Goal: Find contact information: Find contact information

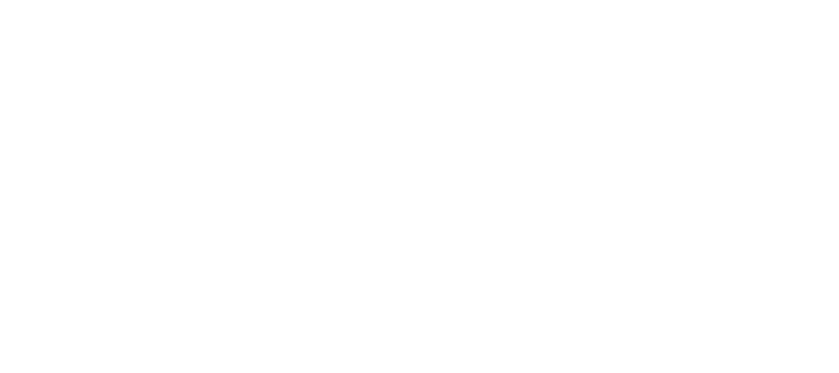
drag, startPoint x: 780, startPoint y: 134, endPoint x: 678, endPoint y: 12, distance: 159.6
click at [780, 134] on body at bounding box center [419, 186] width 839 height 373
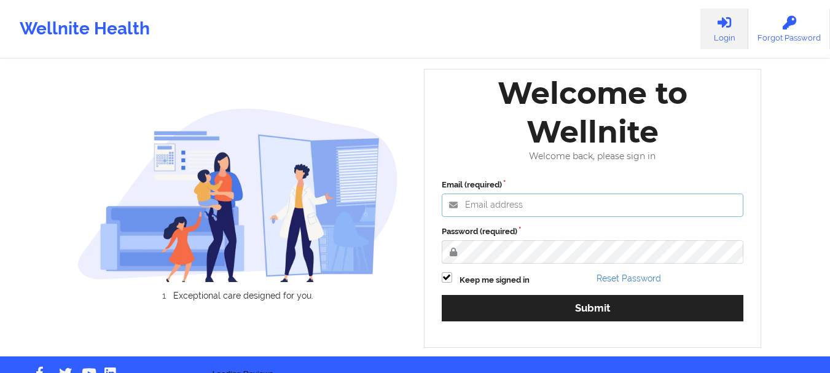
type input "[PERSON_NAME][EMAIL_ADDRESS][DOMAIN_NAME]"
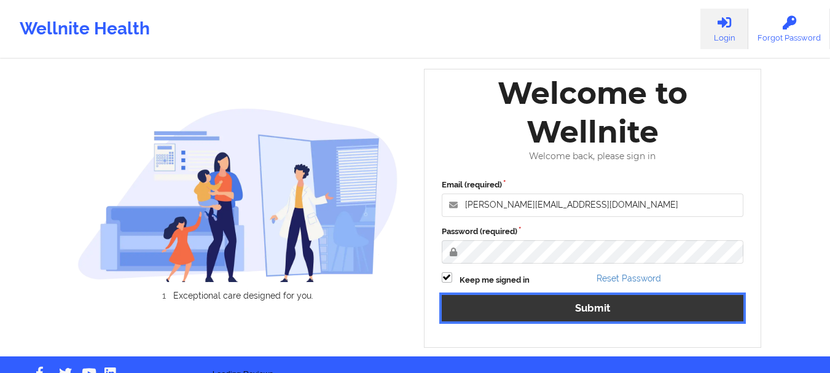
drag, startPoint x: 565, startPoint y: 318, endPoint x: 599, endPoint y: 315, distance: 33.9
click at [567, 318] on button "Submit" at bounding box center [592, 308] width 302 height 26
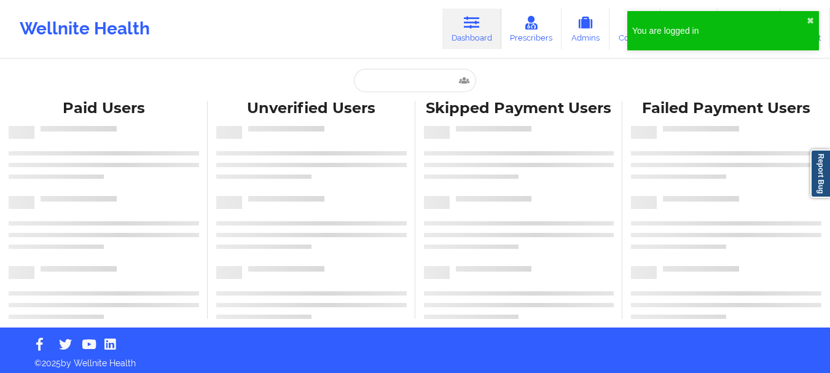
click at [806, 17] on div "You are logged in ✖︎" at bounding box center [723, 30] width 192 height 39
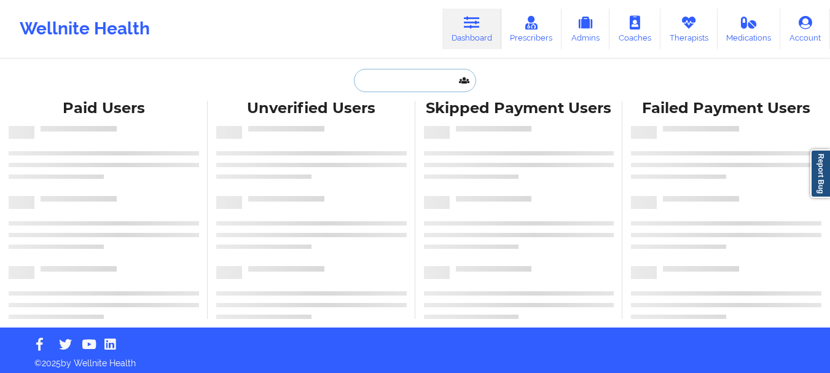
click at [408, 84] on input "text" at bounding box center [415, 80] width 122 height 23
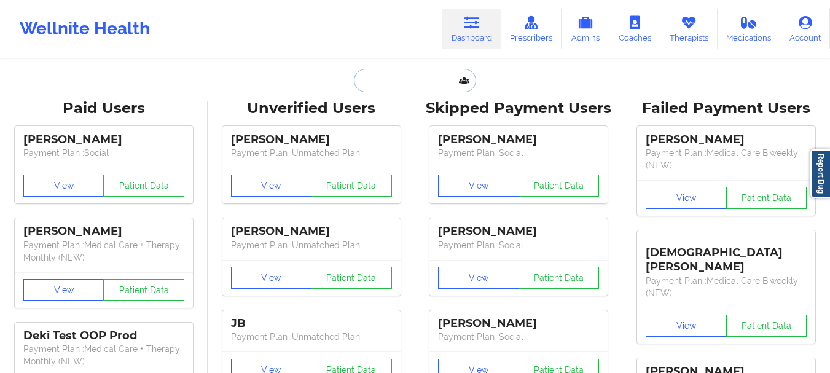
paste input "[EMAIL_ADDRESS][DOMAIN_NAME]"
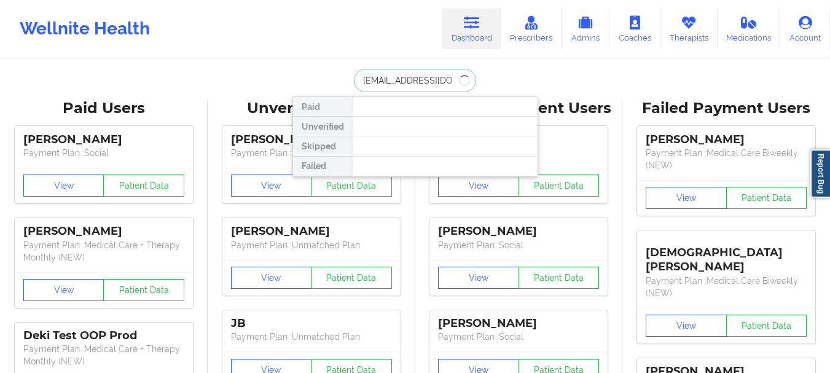
type input "[EMAIL_ADDRESS][DOMAIN_NAME]"
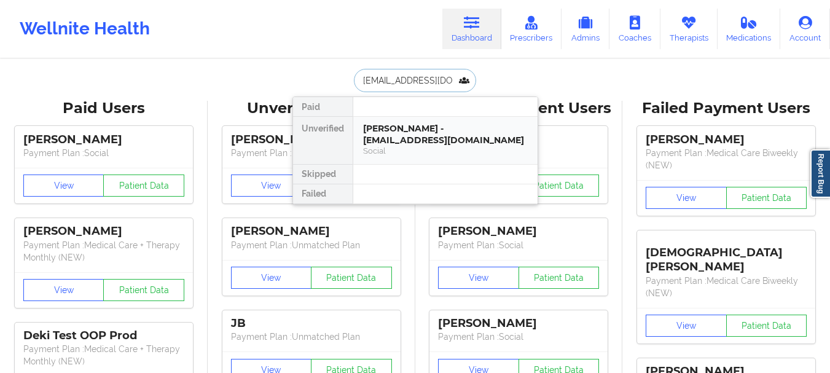
click at [396, 135] on div "[PERSON_NAME] - [EMAIL_ADDRESS][DOMAIN_NAME]" at bounding box center [445, 134] width 165 height 23
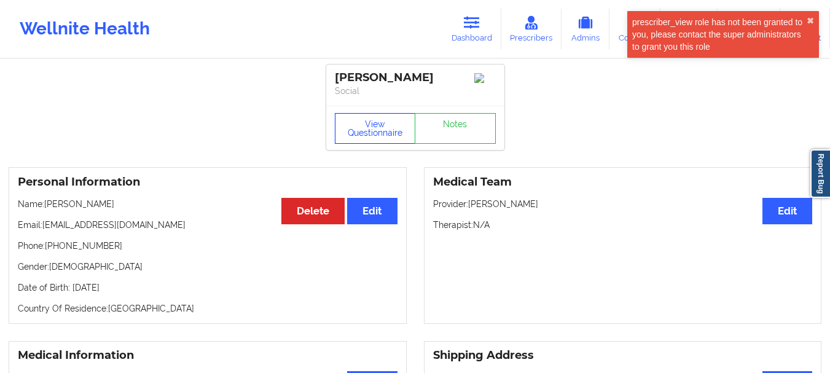
click at [379, 124] on button "View Questionnaire" at bounding box center [375, 128] width 81 height 31
click at [811, 20] on button "✖︎" at bounding box center [809, 21] width 7 height 10
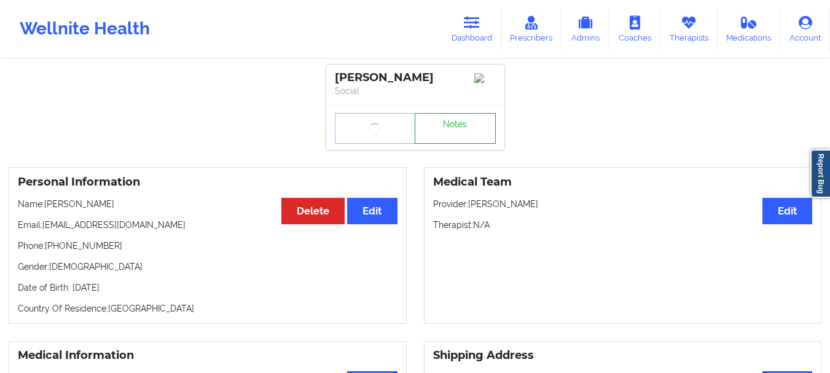
click at [436, 139] on link "Notes" at bounding box center [454, 128] width 81 height 31
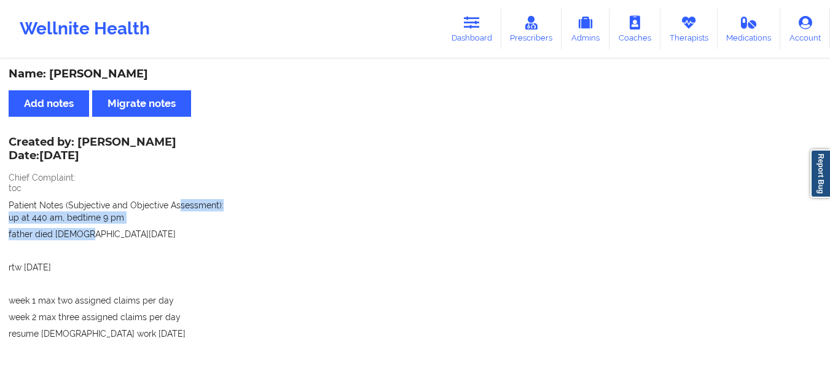
drag, startPoint x: 179, startPoint y: 198, endPoint x: 185, endPoint y: 239, distance: 42.3
click at [185, 239] on div "Created by: [PERSON_NAME] Date: [DATE] Chief Complaint: toc Patient Notes (Subj…" at bounding box center [415, 363] width 812 height 451
click at [185, 239] on p "father died [DEMOGRAPHIC_DATA][DATE]" at bounding box center [415, 234] width 812 height 12
drag, startPoint x: 192, startPoint y: 184, endPoint x: 188, endPoint y: 230, distance: 45.6
click at [188, 230] on div "Created by: [PERSON_NAME] Date: [DATE] Chief Complaint: toc Patient Notes (Subj…" at bounding box center [415, 363] width 812 height 451
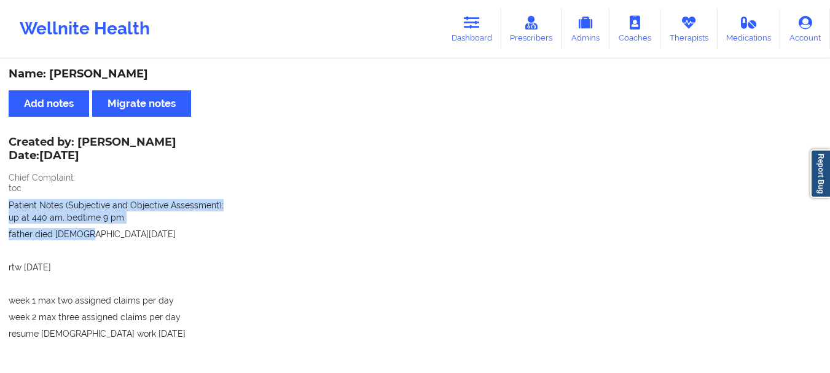
click at [188, 230] on p "father died [DEMOGRAPHIC_DATA][DATE]" at bounding box center [415, 234] width 812 height 12
drag, startPoint x: 194, startPoint y: 192, endPoint x: 192, endPoint y: 230, distance: 38.1
click at [192, 230] on div "Created by: [PERSON_NAME] Date: [DATE] Chief Complaint: toc Patient Notes (Subj…" at bounding box center [415, 363] width 812 height 451
click at [192, 228] on p "father died [DEMOGRAPHIC_DATA][DATE]" at bounding box center [415, 234] width 812 height 12
drag, startPoint x: 192, startPoint y: 188, endPoint x: 188, endPoint y: 229, distance: 41.3
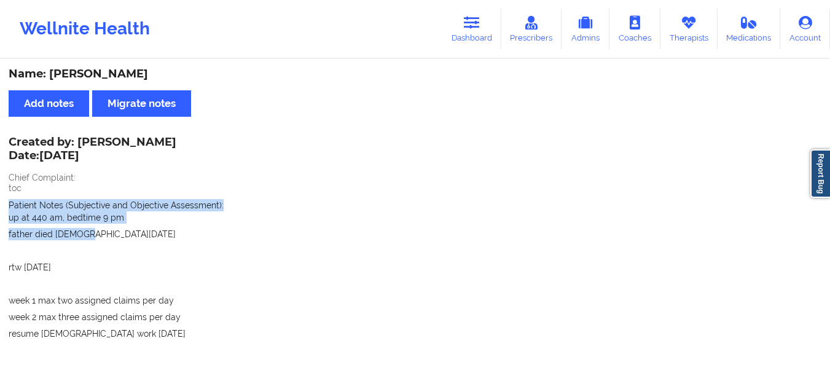
click at [188, 229] on div "Created by: [PERSON_NAME] Date: [DATE] Chief Complaint: toc Patient Notes (Subj…" at bounding box center [415, 363] width 812 height 451
click at [188, 229] on p "father died [DEMOGRAPHIC_DATA][DATE]" at bounding box center [415, 234] width 812 height 12
drag, startPoint x: 194, startPoint y: 185, endPoint x: 192, endPoint y: 225, distance: 40.0
click at [192, 225] on div "Created by: [PERSON_NAME] Date: [DATE] Chief Complaint: toc Patient Notes (Subj…" at bounding box center [415, 363] width 812 height 451
click at [192, 225] on span "up at 440 am, bedtime 9 pm father died [DEMOGRAPHIC_DATA][DATE] rtw [DATE] week…" at bounding box center [415, 291] width 812 height 161
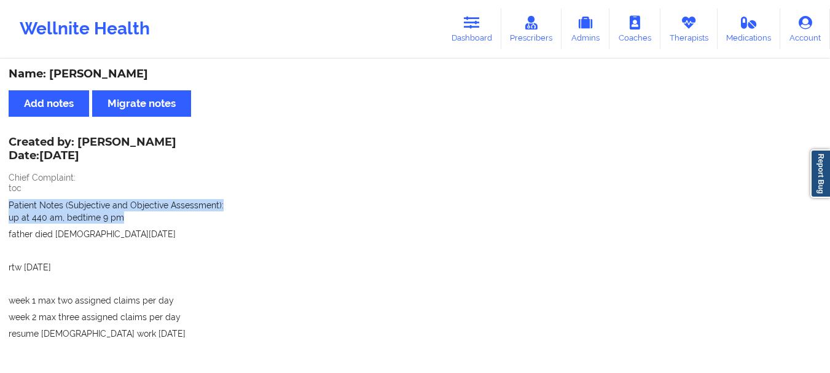
drag, startPoint x: 204, startPoint y: 158, endPoint x: 203, endPoint y: 212, distance: 54.0
click at [203, 212] on div "Created by: [PERSON_NAME] Date: [DATE] Chief Complaint: toc Patient Notes (Subj…" at bounding box center [415, 363] width 812 height 451
click at [203, 212] on p "up at 440 am, bedtime 9 pm" at bounding box center [415, 217] width 812 height 12
drag, startPoint x: 208, startPoint y: 169, endPoint x: 208, endPoint y: 204, distance: 35.6
click at [207, 204] on div "Created by: [PERSON_NAME] Date: [DATE] Chief Complaint: toc Patient Notes (Subj…" at bounding box center [415, 363] width 812 height 451
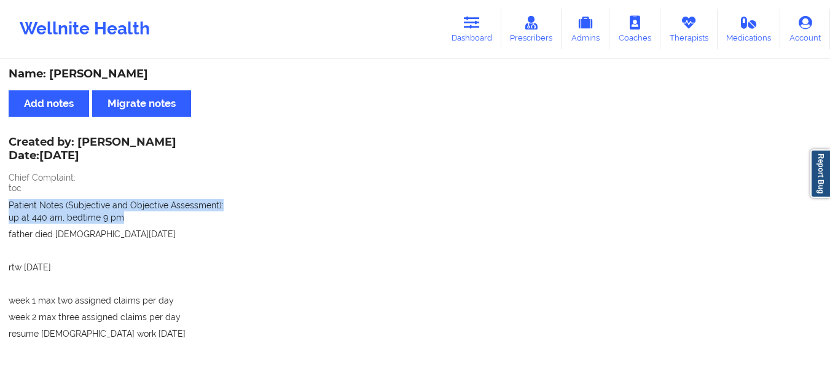
click at [208, 204] on span "Patient Notes (Subjective and Objective Assessment):" at bounding box center [116, 205] width 215 height 10
drag, startPoint x: 205, startPoint y: 175, endPoint x: 197, endPoint y: 237, distance: 62.5
click at [197, 237] on div "Created by: [PERSON_NAME] Date: [DATE] Chief Complaint: toc Patient Notes (Subj…" at bounding box center [415, 363] width 812 height 451
click at [196, 237] on p "father died [DEMOGRAPHIC_DATA][DATE]" at bounding box center [415, 234] width 812 height 12
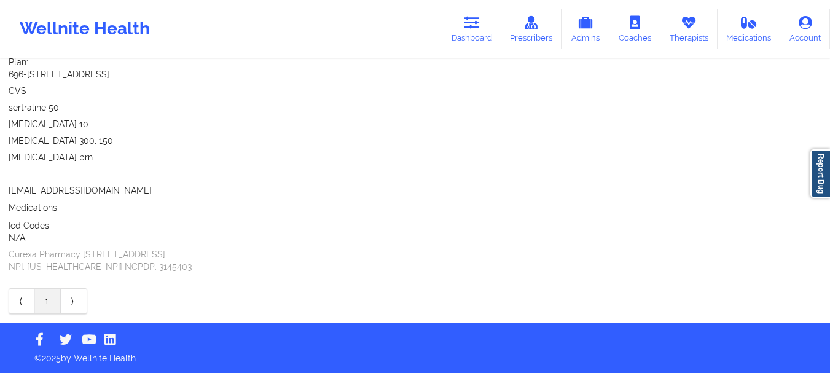
scroll to position [255, 0]
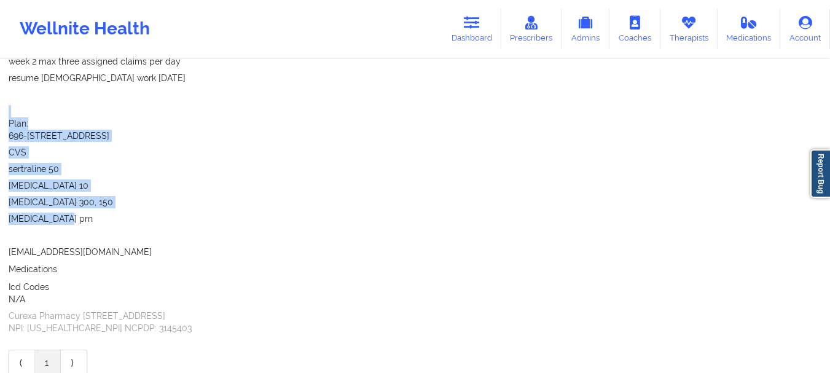
drag, startPoint x: 203, startPoint y: 212, endPoint x: 100, endPoint y: 116, distance: 140.7
click at [100, 116] on div "Patient Notes (Subjective and Objective Assessment): up at 440 am, bedtime 9 pm…" at bounding box center [415, 101] width 812 height 314
click at [150, 126] on div "Plan: 696-[STREET_ADDRESS] CVS sertraline 50 [MEDICAL_DATA] 10 [MEDICAL_DATA] 3…" at bounding box center [415, 187] width 812 height 141
drag, startPoint x: 178, startPoint y: 157, endPoint x: 182, endPoint y: 214, distance: 57.3
click at [182, 214] on div "Plan: 696-[STREET_ADDRESS] CVS sertraline 50 [MEDICAL_DATA] 10 [MEDICAL_DATA] 3…" at bounding box center [415, 187] width 812 height 141
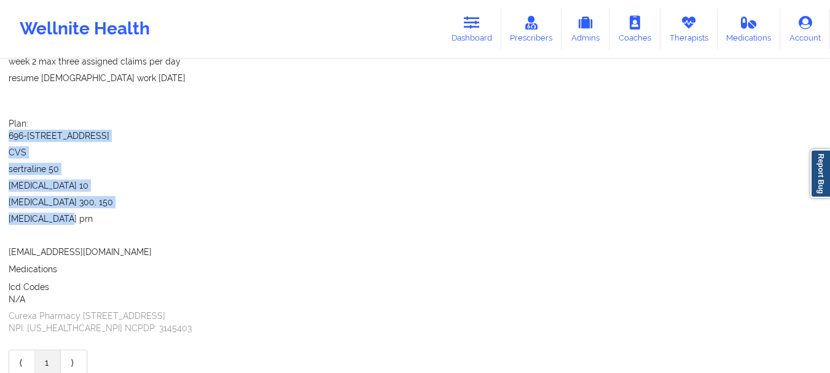
click at [182, 214] on p "[MEDICAL_DATA] prn" at bounding box center [415, 218] width 812 height 12
drag, startPoint x: 188, startPoint y: 122, endPoint x: 187, endPoint y: 233, distance: 111.7
click at [187, 233] on div "Plan: 696-[STREET_ADDRESS] CVS sertraline 50 [MEDICAL_DATA] 10 [MEDICAL_DATA] 3…" at bounding box center [415, 187] width 812 height 141
click at [190, 233] on p at bounding box center [415, 235] width 812 height 12
click at [211, 227] on span "696-[STREET_ADDRESS] CVS sertraline 50 [MEDICAL_DATA] 10 [MEDICAL_DATA] 300, 15…" at bounding box center [415, 194] width 812 height 128
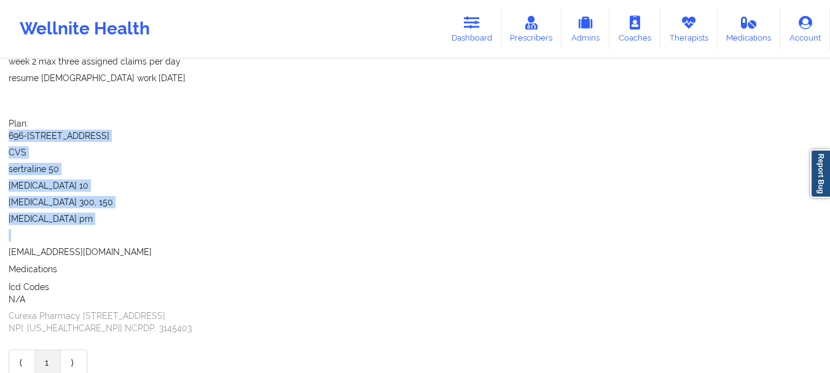
click at [227, 218] on p "[MEDICAL_DATA] prn" at bounding box center [415, 218] width 812 height 12
click at [227, 215] on span "696-[STREET_ADDRESS] CVS sertraline 50 [MEDICAL_DATA] 10 [MEDICAL_DATA] 300, 15…" at bounding box center [415, 194] width 812 height 128
click at [227, 216] on p "[MEDICAL_DATA] prn" at bounding box center [415, 218] width 812 height 12
click at [225, 209] on span "696-[STREET_ADDRESS] CVS sertraline 50 [MEDICAL_DATA] 10 [MEDICAL_DATA] 300, 15…" at bounding box center [415, 194] width 812 height 128
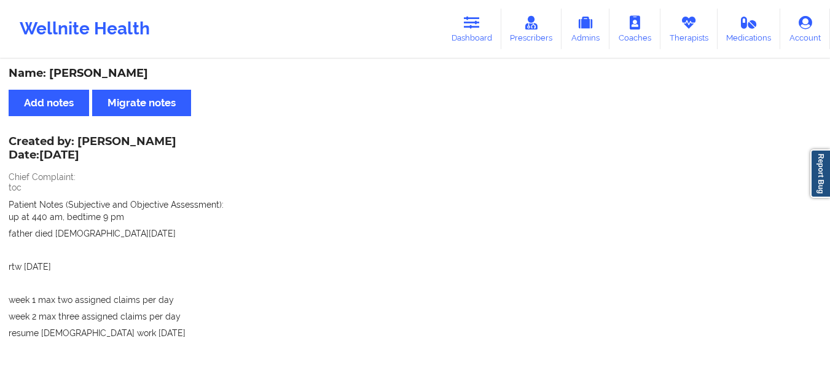
scroll to position [0, 0]
drag, startPoint x: 790, startPoint y: 139, endPoint x: 768, endPoint y: 104, distance: 41.2
click at [790, 139] on div "Created by: [PERSON_NAME] Date: [DATE] Chief Complaint: toc Patient Notes (Subj…" at bounding box center [415, 363] width 812 height 451
click at [682, 30] on link "Therapists" at bounding box center [688, 29] width 57 height 41
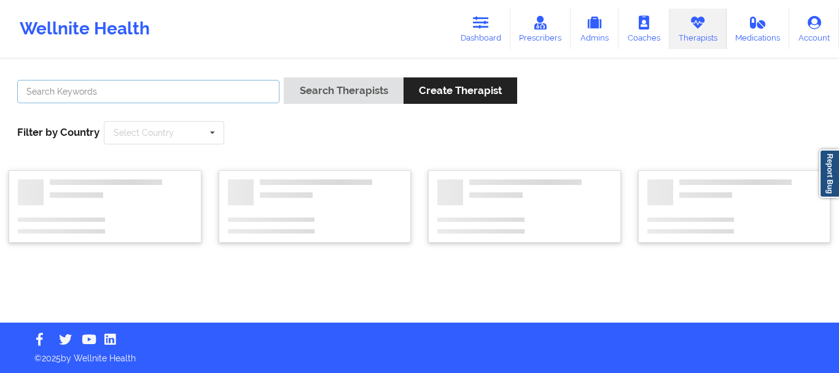
click at [208, 96] on input "text" at bounding box center [148, 91] width 262 height 23
paste input "[PERSON_NAME][EMAIL_ADDRESS][PERSON_NAME][DOMAIN_NAME]"
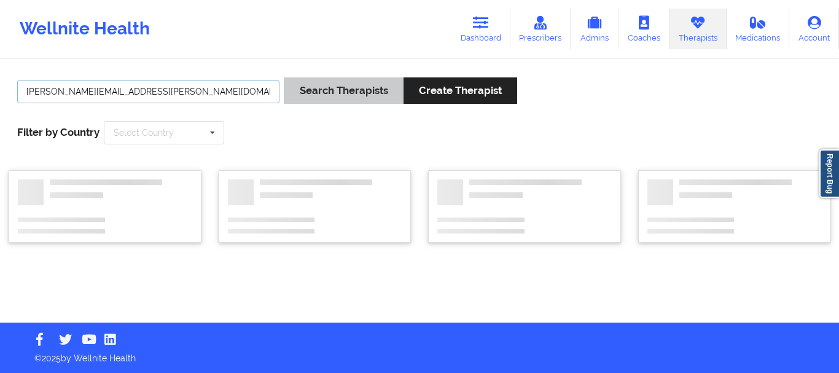
type input "[PERSON_NAME][EMAIL_ADDRESS][PERSON_NAME][DOMAIN_NAME]"
click at [293, 96] on button "Search Therapists" at bounding box center [343, 90] width 119 height 26
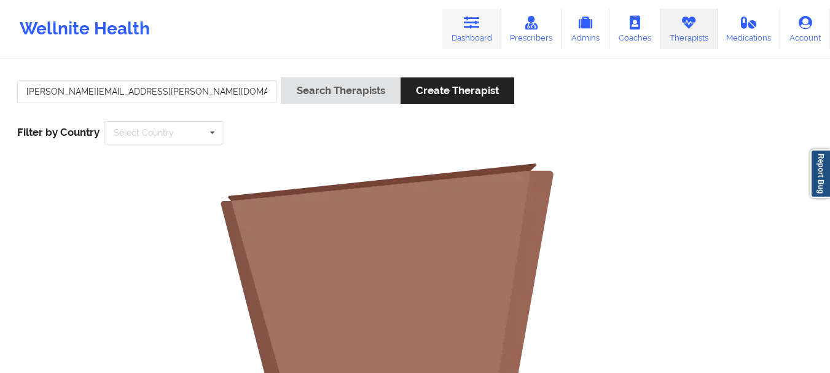
click at [498, 20] on link "Dashboard" at bounding box center [471, 29] width 59 height 41
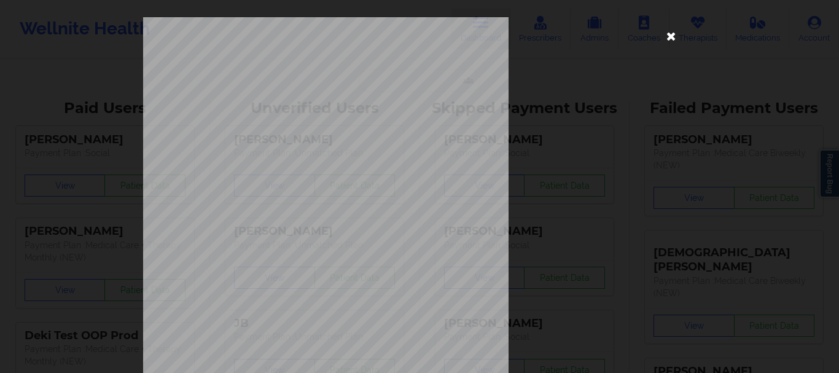
click at [671, 33] on icon at bounding box center [671, 36] width 20 height 20
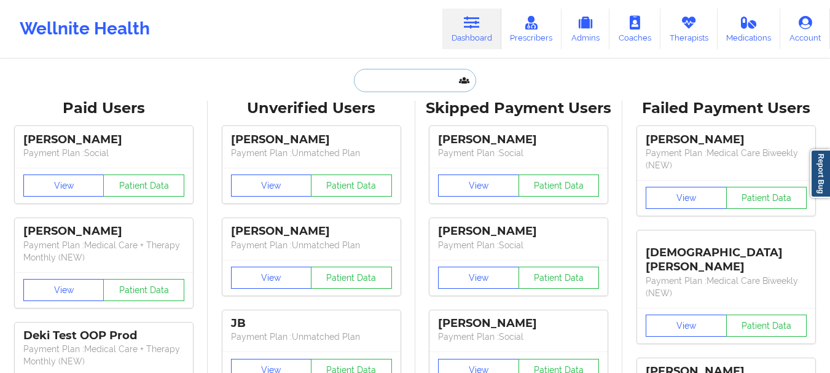
click at [418, 85] on input "text" at bounding box center [415, 80] width 122 height 23
paste input "[PERSON_NAME][EMAIL_ADDRESS][PERSON_NAME][DOMAIN_NAME]"
type input "[PERSON_NAME][EMAIL_ADDRESS][PERSON_NAME][DOMAIN_NAME]"
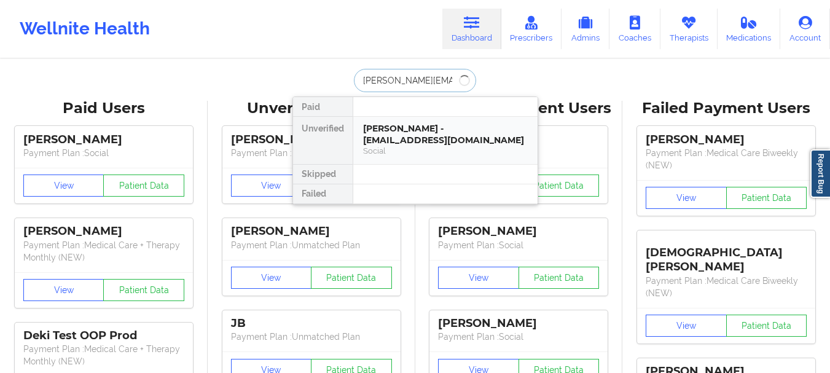
click at [448, 145] on div "[PERSON_NAME] - [EMAIL_ADDRESS][DOMAIN_NAME]" at bounding box center [445, 134] width 165 height 23
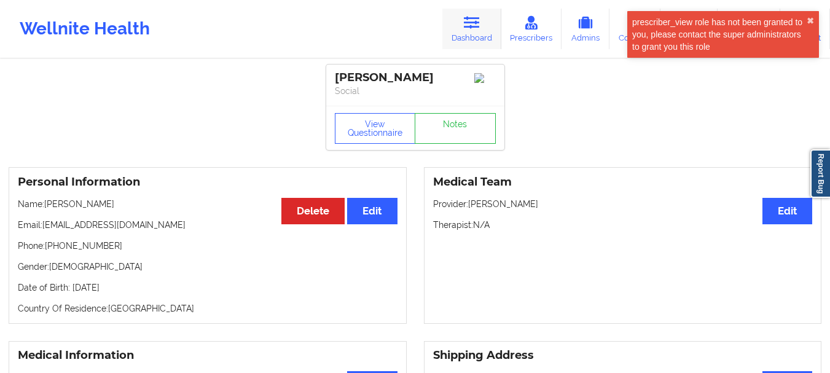
click at [479, 29] on icon at bounding box center [472, 23] width 16 height 14
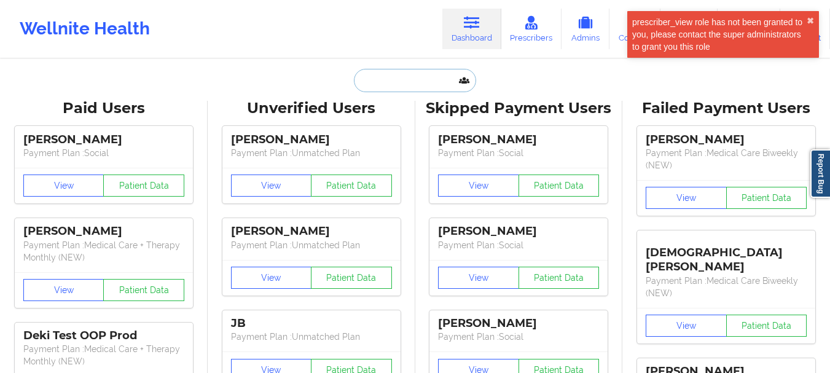
click at [433, 85] on input "text" at bounding box center [415, 80] width 122 height 23
paste input "[PERSON_NAME][EMAIL_ADDRESS][PERSON_NAME][DOMAIN_NAME]"
type input "[PERSON_NAME][EMAIL_ADDRESS][PERSON_NAME][DOMAIN_NAME]"
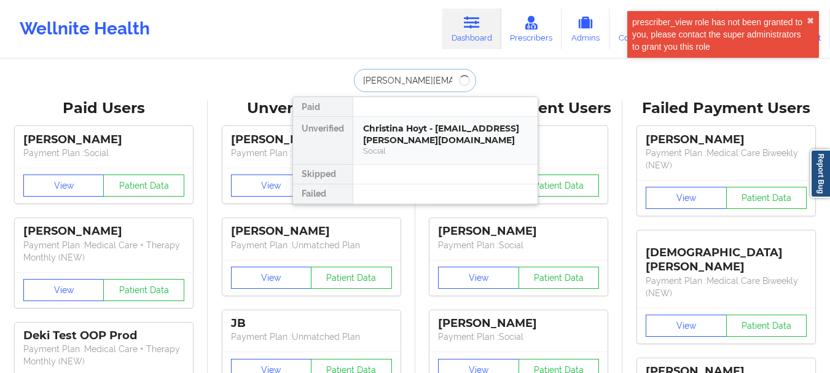
click at [440, 133] on div "Christina Hoyt - [EMAIL_ADDRESS][PERSON_NAME][DOMAIN_NAME]" at bounding box center [445, 134] width 165 height 23
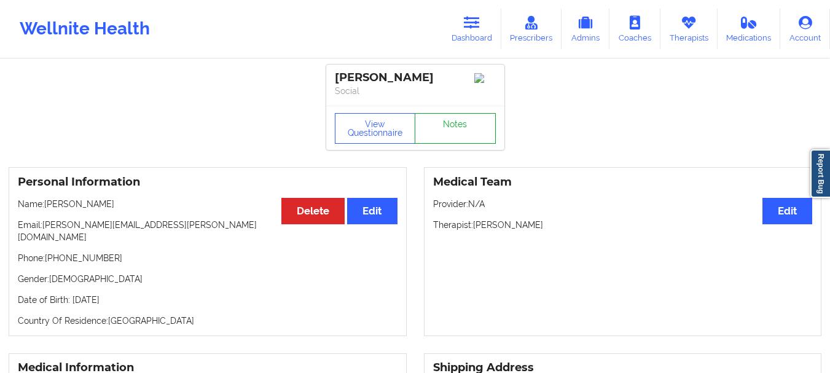
click at [465, 139] on link "Notes" at bounding box center [454, 128] width 81 height 31
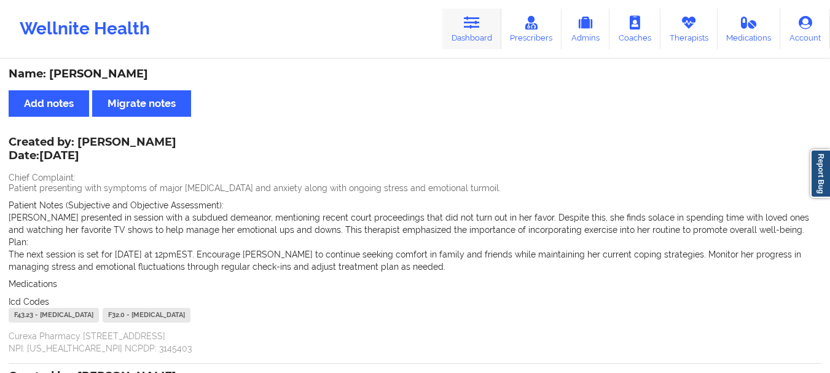
click at [480, 25] on icon at bounding box center [472, 23] width 16 height 14
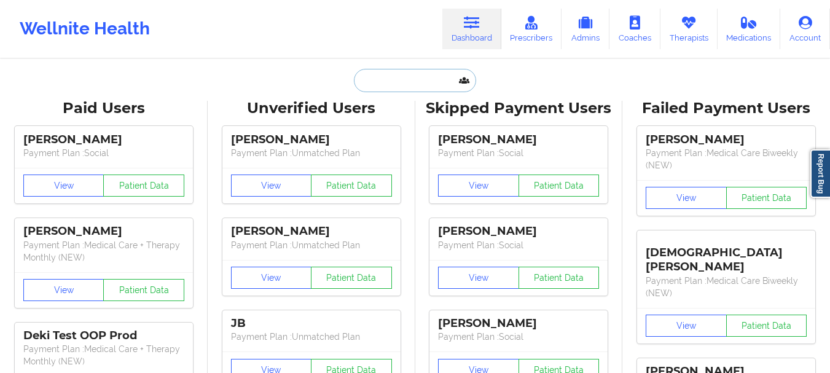
click at [394, 74] on input "text" at bounding box center [415, 80] width 122 height 23
paste input "[EMAIL_ADDRESS][DOMAIN_NAME]"
type input "[EMAIL_ADDRESS][DOMAIN_NAME]"
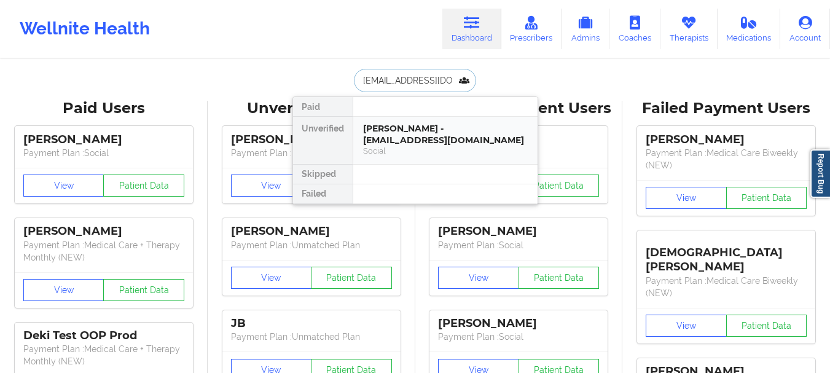
click at [426, 138] on div "[PERSON_NAME] - [EMAIL_ADDRESS][DOMAIN_NAME]" at bounding box center [445, 134] width 165 height 23
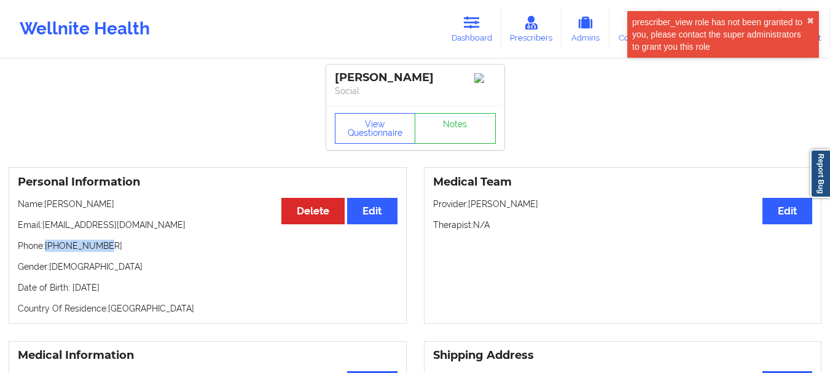
drag, startPoint x: 107, startPoint y: 252, endPoint x: 82, endPoint y: 240, distance: 28.0
click at [47, 246] on p "Phone: [PHONE_NUMBER]" at bounding box center [207, 245] width 379 height 12
copy p "[PHONE_NUMBER]"
